Goal: Use online tool/utility: Utilize a website feature to perform a specific function

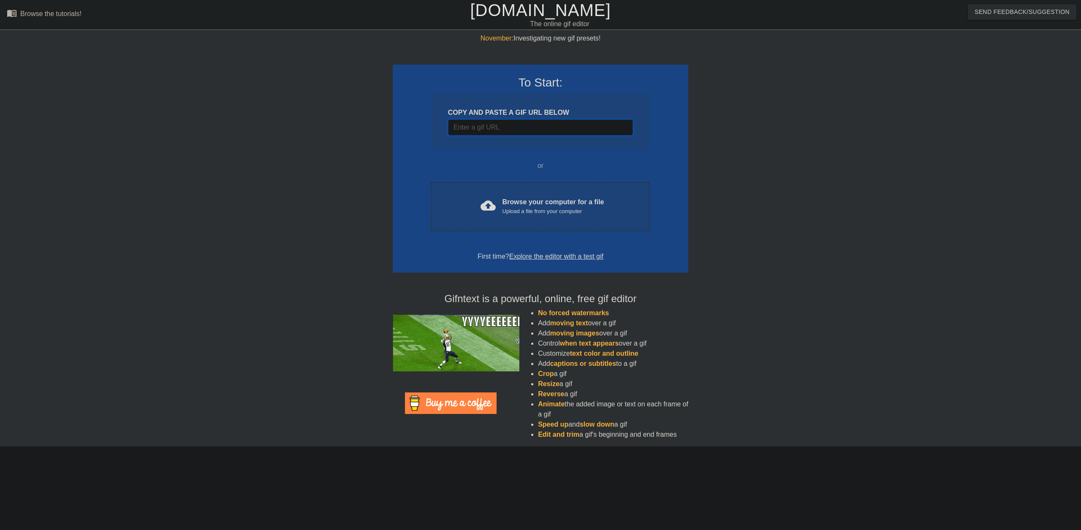
click at [542, 132] on input "Username" at bounding box center [540, 128] width 185 height 16
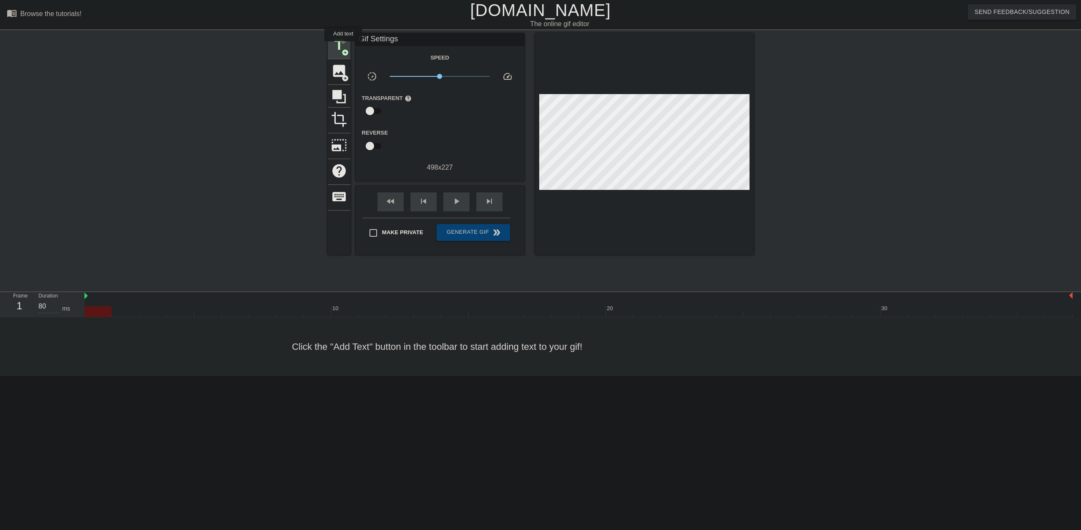
click at [343, 47] on span "title" at bounding box center [339, 45] width 16 height 16
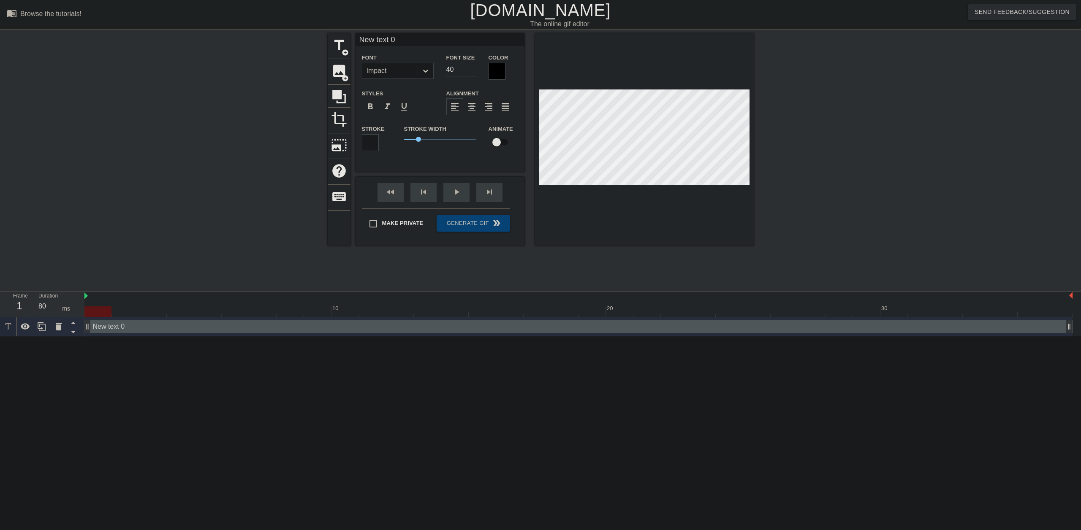
click at [498, 69] on div at bounding box center [497, 71] width 17 height 17
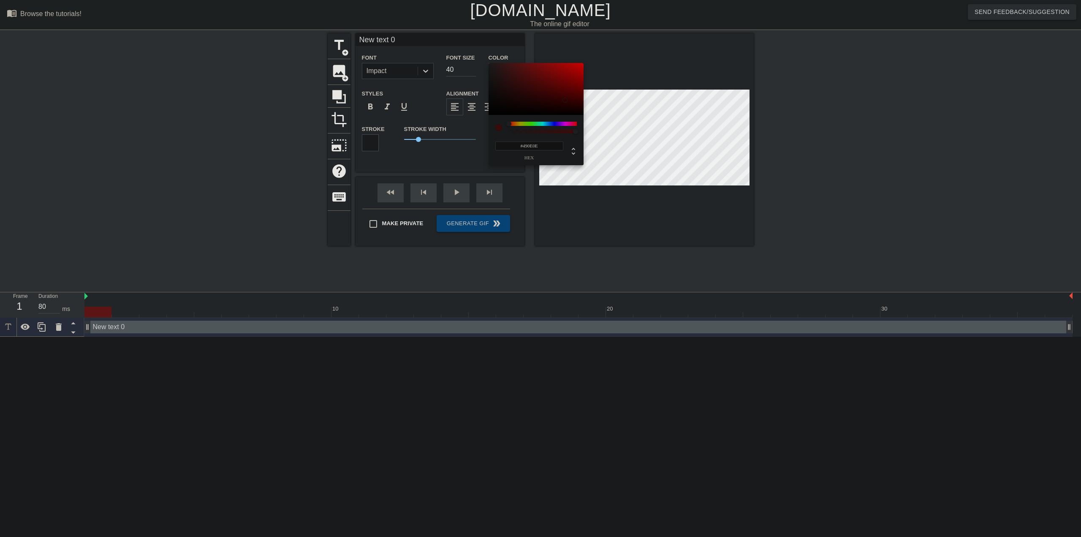
drag, startPoint x: 566, startPoint y: 80, endPoint x: 565, endPoint y: 100, distance: 19.9
click at [565, 100] on div at bounding box center [536, 89] width 95 height 52
drag, startPoint x: 546, startPoint y: 124, endPoint x: 575, endPoint y: 122, distance: 29.2
click at [575, 122] on div at bounding box center [543, 124] width 68 height 4
drag, startPoint x: 577, startPoint y: 70, endPoint x: 571, endPoint y: 64, distance: 8.4
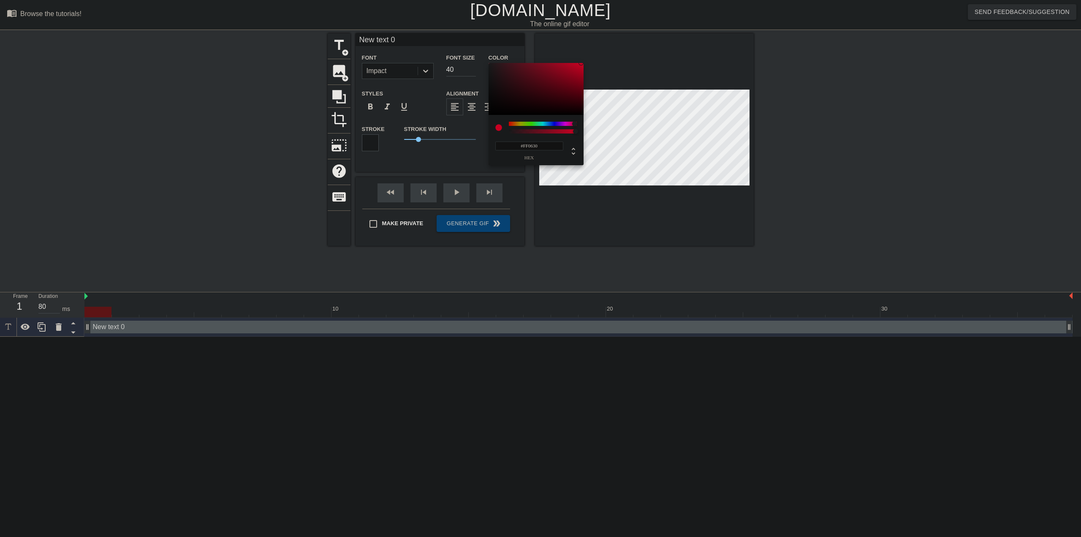
click at [583, 57] on div "#FF0630 hex" at bounding box center [540, 268] width 1081 height 537
drag, startPoint x: 563, startPoint y: 125, endPoint x: 551, endPoint y: 125, distance: 12.7
click at [551, 125] on div at bounding box center [543, 124] width 68 height 4
type input "#0242FF"
click at [543, 120] on div "#0242FF hex" at bounding box center [536, 140] width 95 height 50
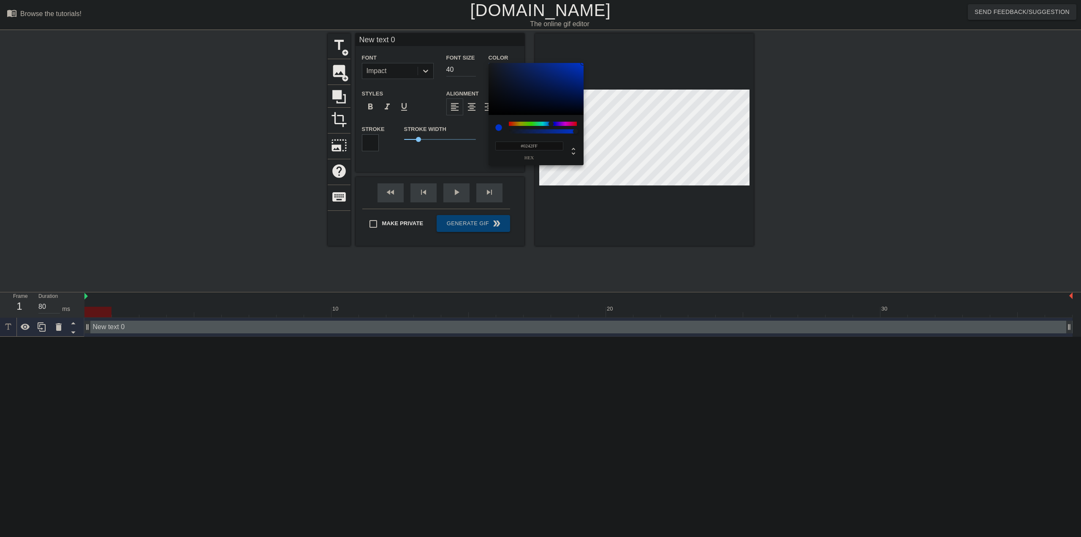
click at [547, 120] on div "#0242FF hex" at bounding box center [536, 140] width 95 height 50
click at [549, 123] on div "#0242FF hex" at bounding box center [536, 140] width 95 height 50
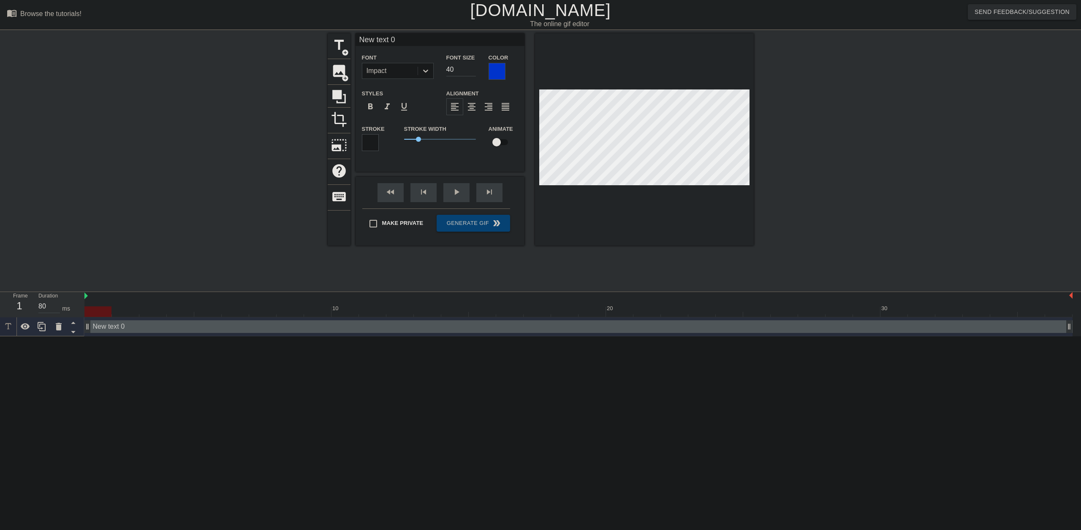
scroll to position [1, 1]
type input "M"
type textarea "M"
type input "MI"
type textarea "MI"
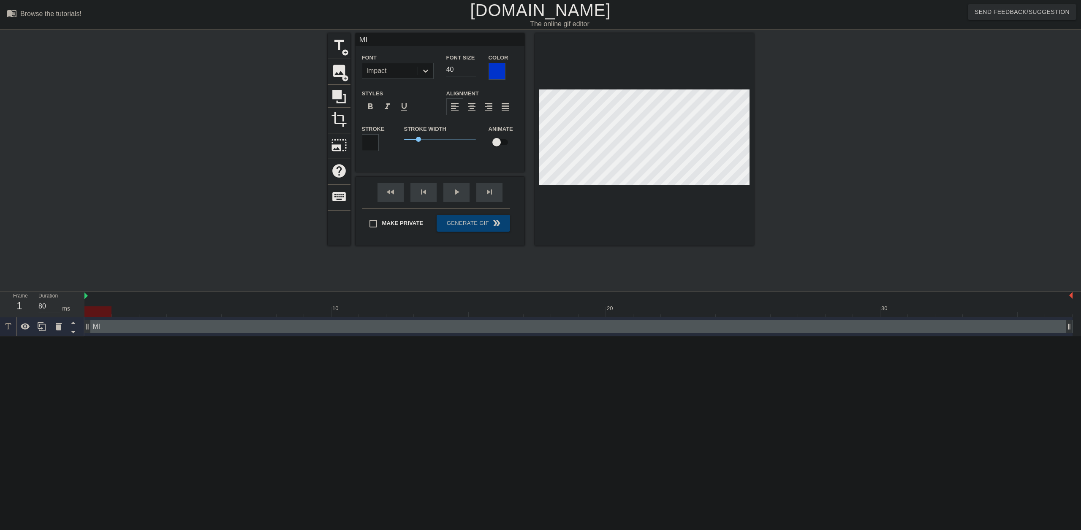
type input "MIC"
type textarea "MIC"
type input "MICR"
type textarea "MICR"
type input "MICRO"
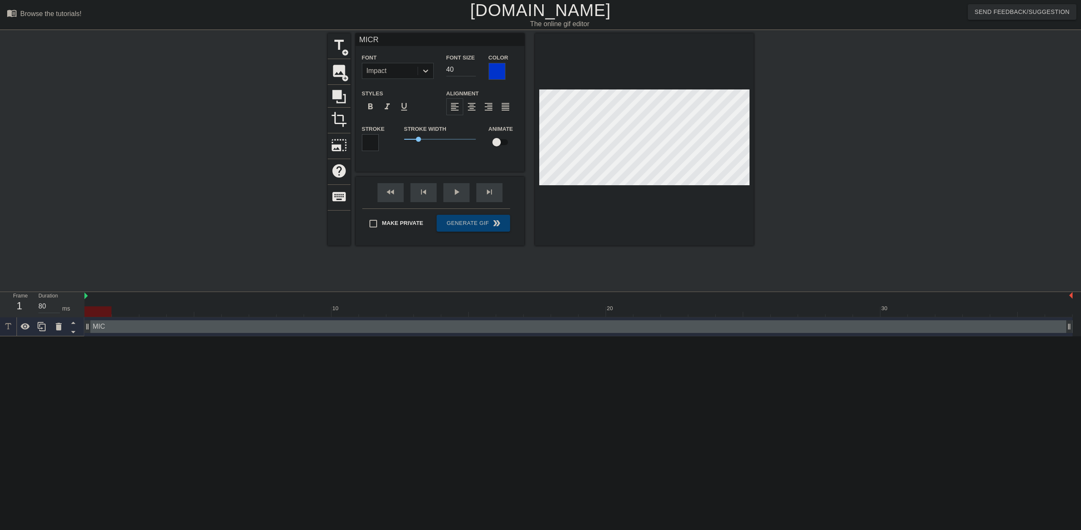
type textarea "MICRO"
type input "MICROS"
type textarea "MICROS"
type input "MICROSO"
type textarea "MICROSO"
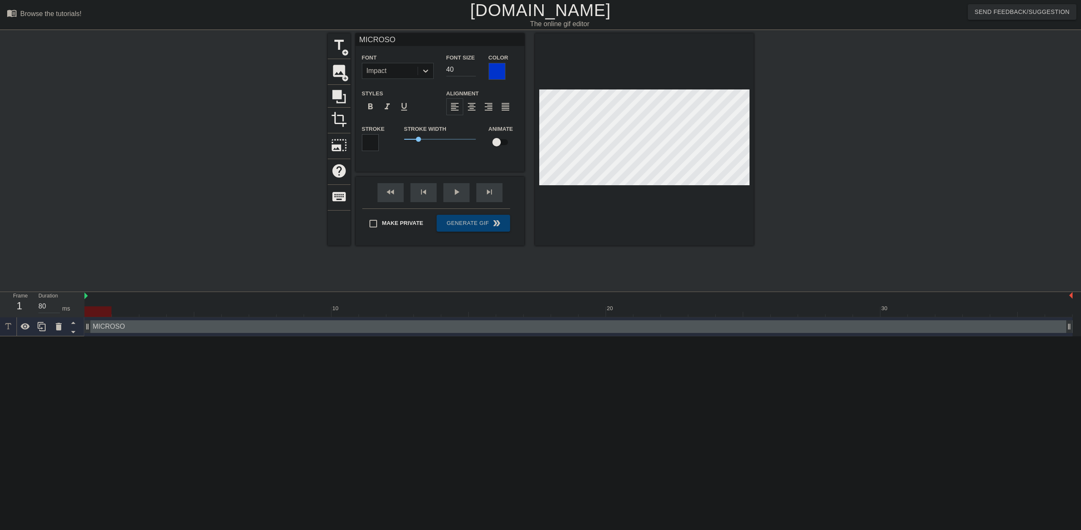
type input "MICROSOF"
type textarea "MICROSOF"
type input "MICROSOFT"
type textarea "MICROSOFT"
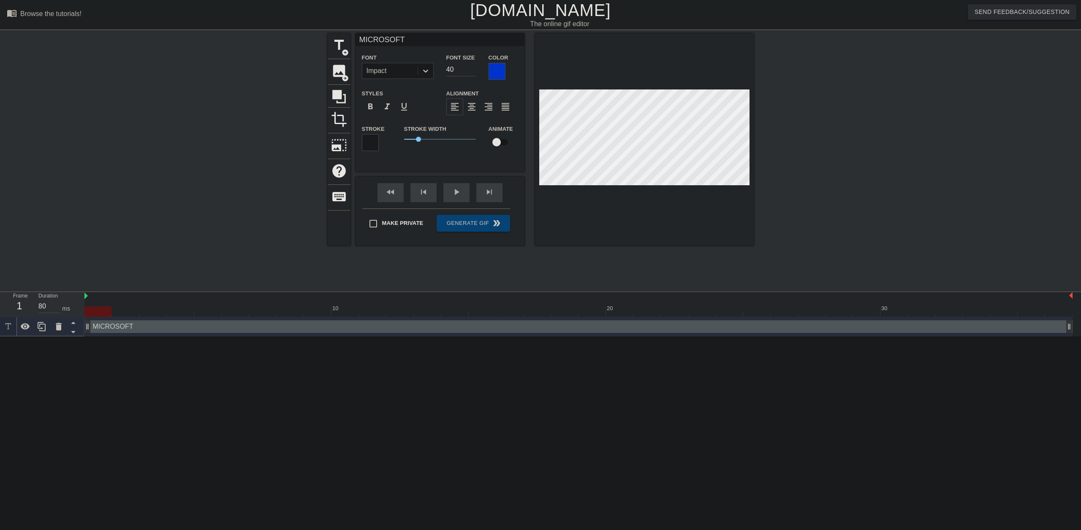
type input "MICROSOFT!"
type textarea "MICROSOFT!"
type input "NMICROSOFT!"
type textarea "NMICROSOFT!"
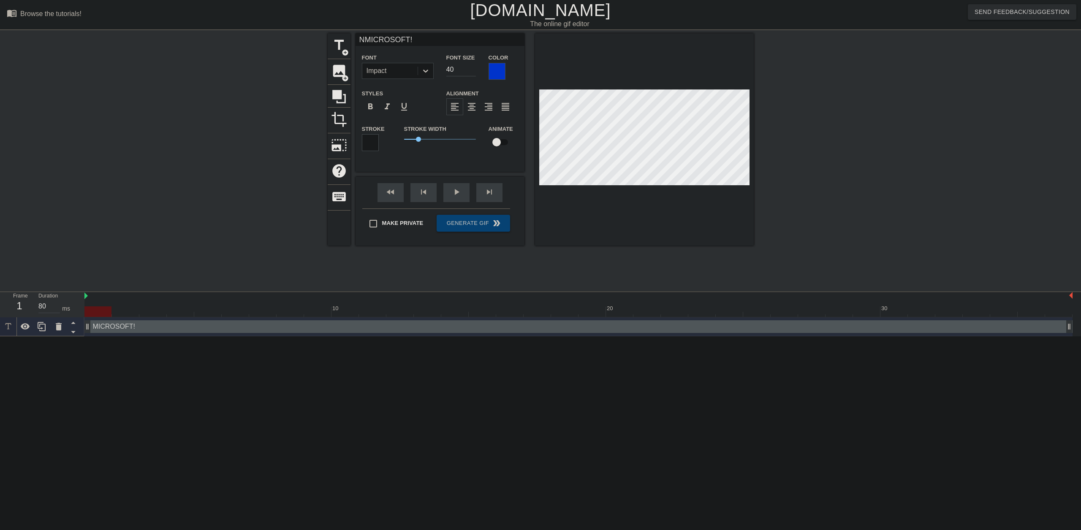
type input "NOMICROSOFT!"
type textarea "NOMICROSOFT!"
type input "NO MICROSOFT!"
type textarea "NO MICROSOFT!"
type input "NOMICROSOFT!"
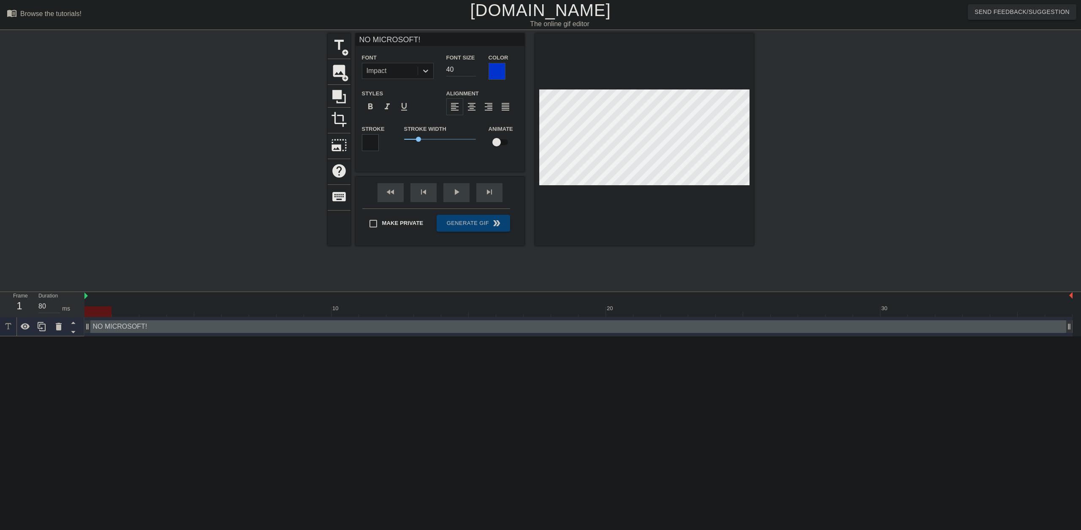
type textarea "NOMICROSOFT!"
type input "NMICROSOFT!"
type textarea "NMICROSOFT!"
type input "MICROSOFT!"
type textarea "MICROSOFT!"
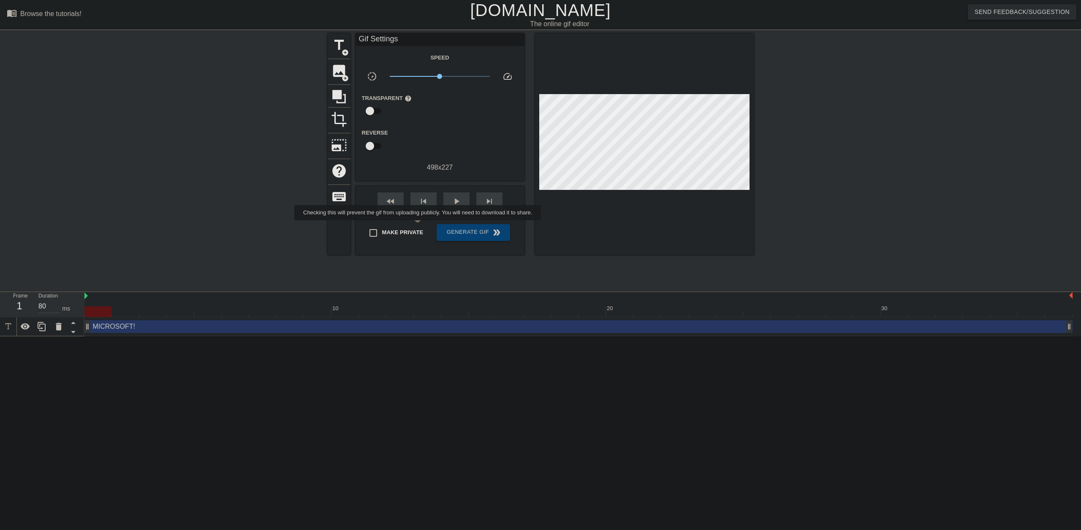
click at [419, 226] on label "Make Private" at bounding box center [393, 233] width 59 height 18
click at [382, 226] on input "Make Private" at bounding box center [373, 233] width 18 height 18
checkbox input "true"
click at [454, 226] on button "Generate Gif double_arrow" at bounding box center [473, 232] width 73 height 17
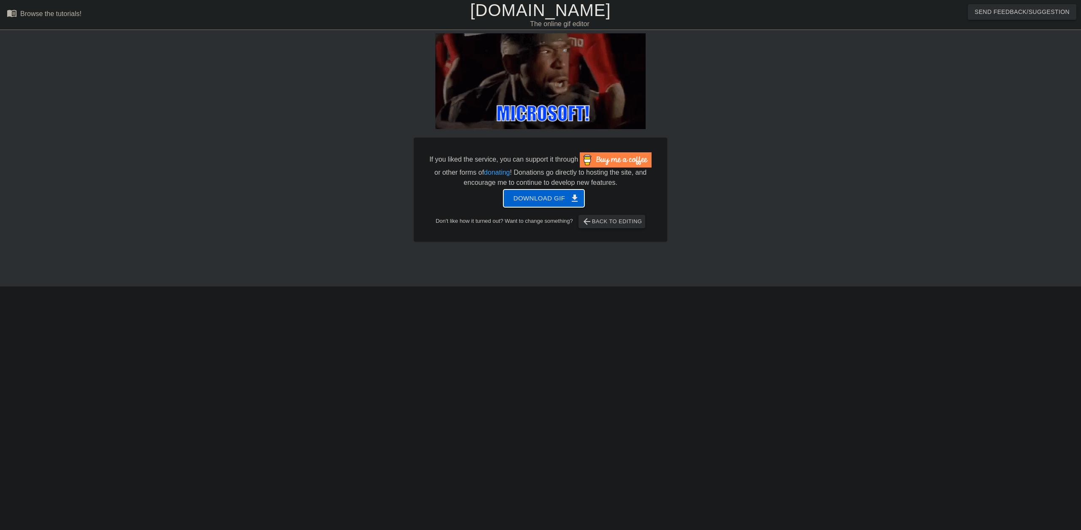
click at [538, 200] on span "Download gif get_app" at bounding box center [544, 198] width 61 height 11
